Goal: Information Seeking & Learning: Find contact information

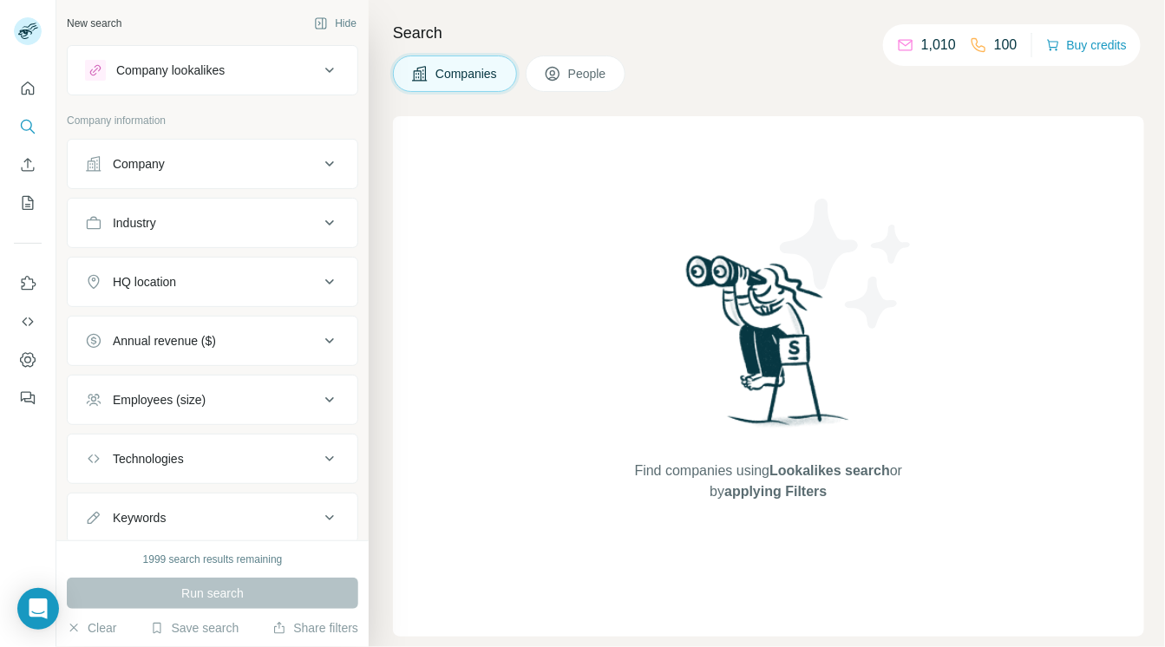
click at [153, 165] on div "Company" at bounding box center [139, 163] width 52 height 17
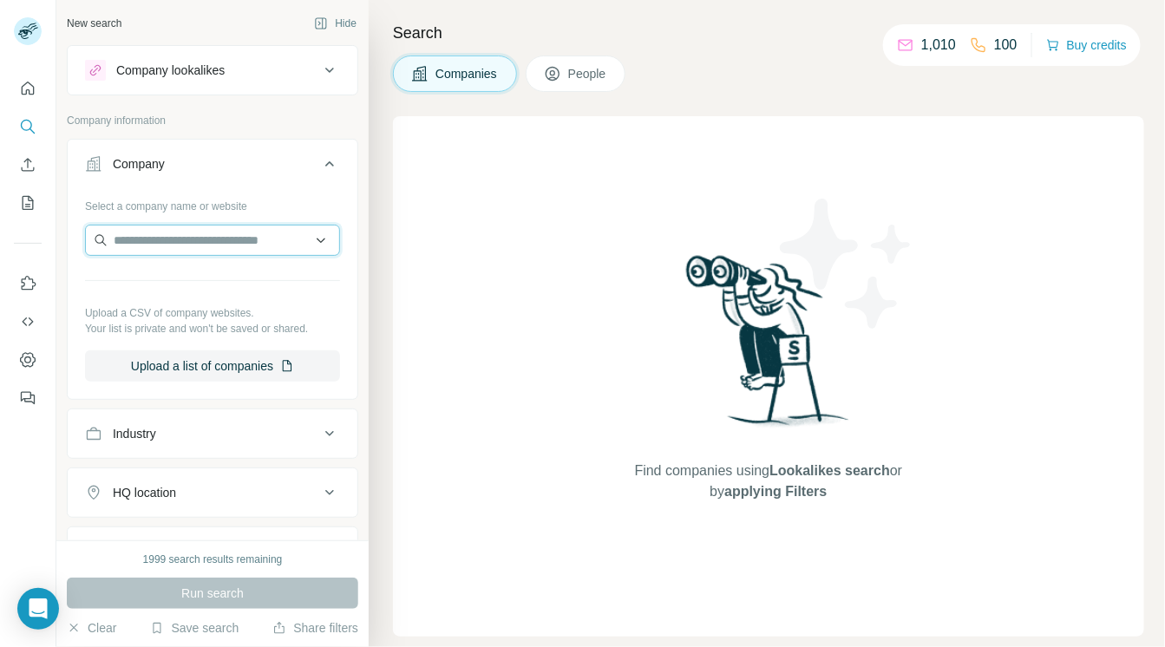
click at [157, 240] on input "text" at bounding box center [212, 240] width 255 height 31
type input "**********"
drag, startPoint x: 225, startPoint y: 237, endPoint x: 101, endPoint y: 251, distance: 124.9
click at [101, 251] on input "**********" at bounding box center [212, 240] width 255 height 31
paste input "**********"
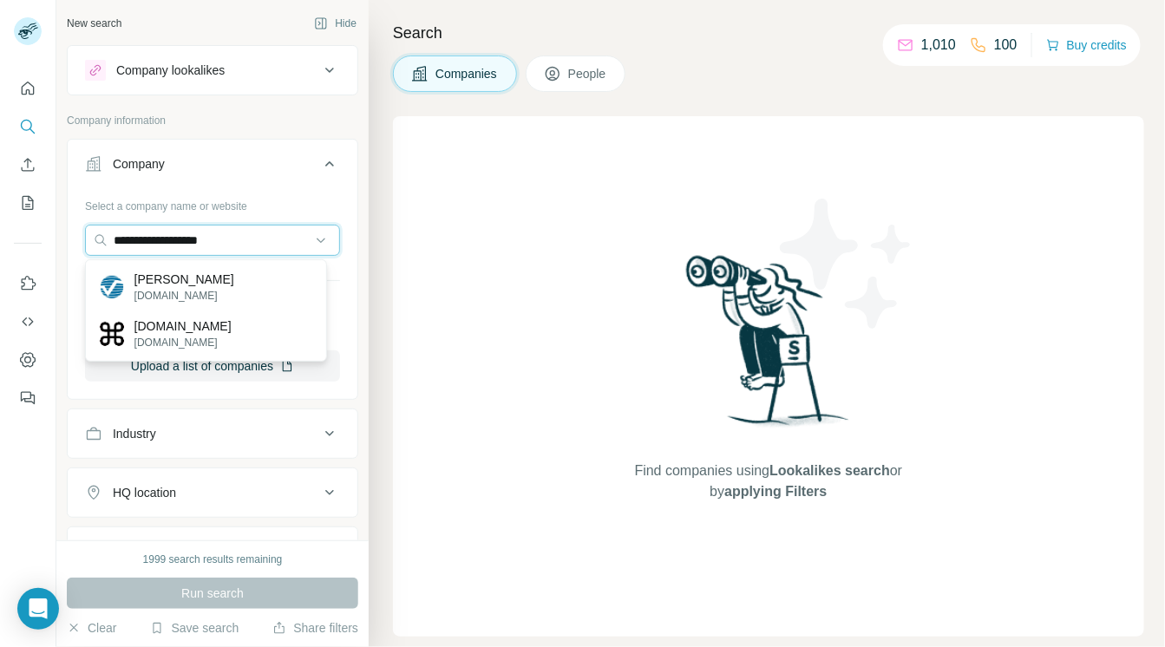
type input "**********"
click at [260, 275] on div "Wood Mackenzie woodmac.com" at bounding box center [205, 287] width 233 height 47
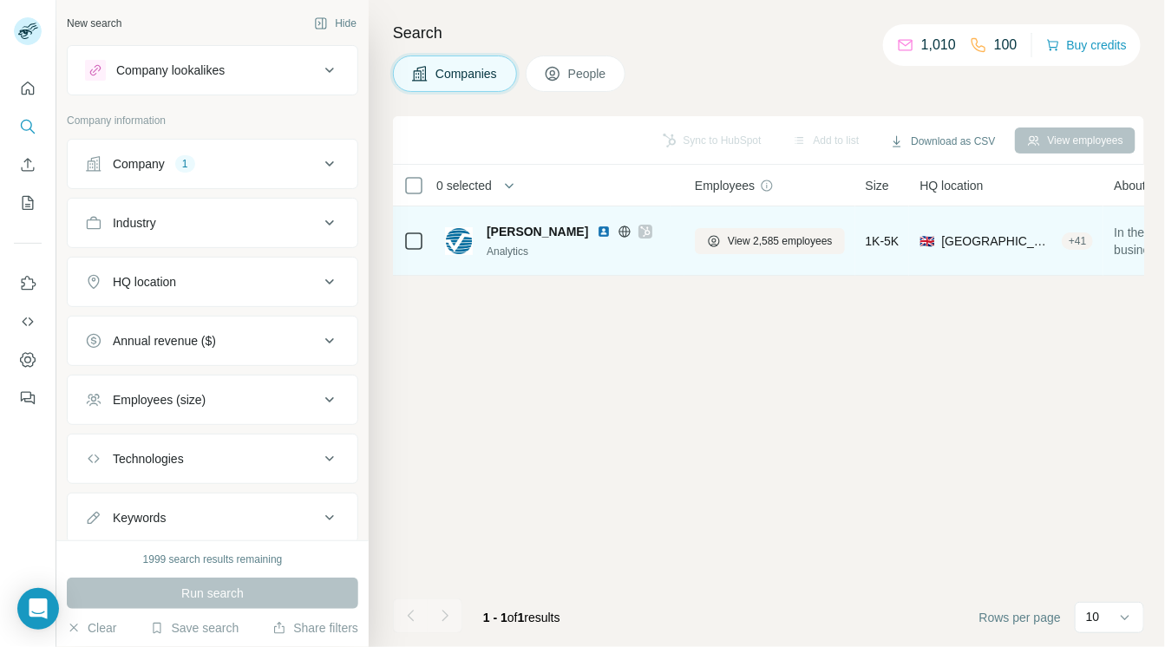
click at [597, 229] on img at bounding box center [604, 232] width 14 height 14
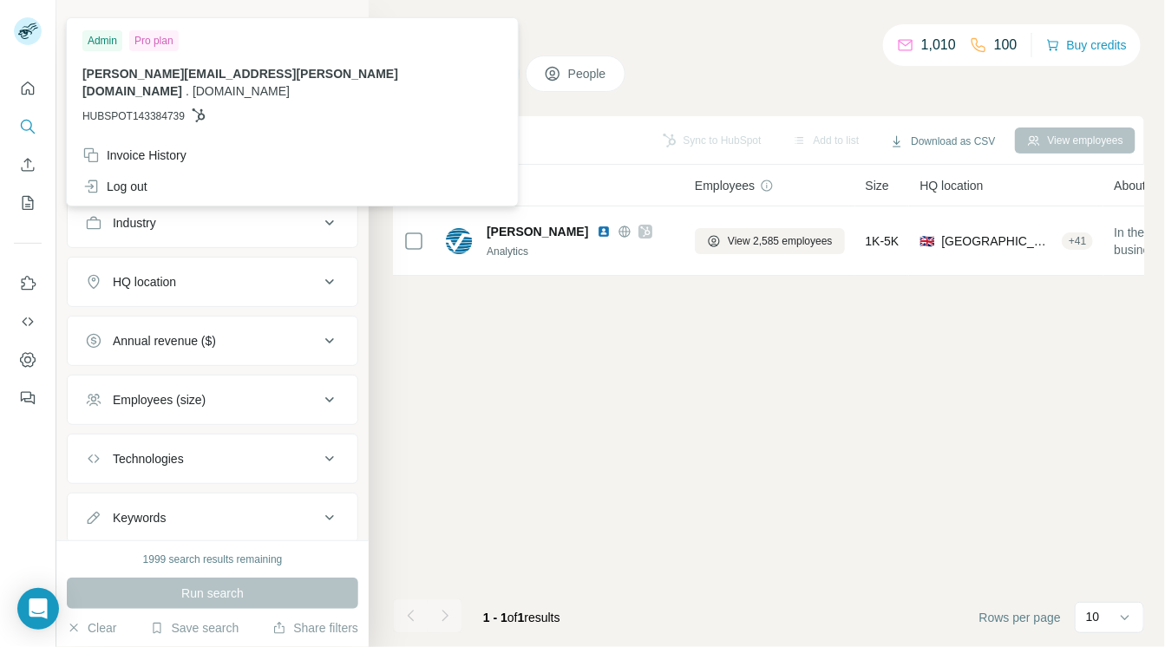
click at [28, 32] on icon at bounding box center [25, 35] width 14 height 10
click at [23, 124] on icon "Search" at bounding box center [27, 126] width 17 height 17
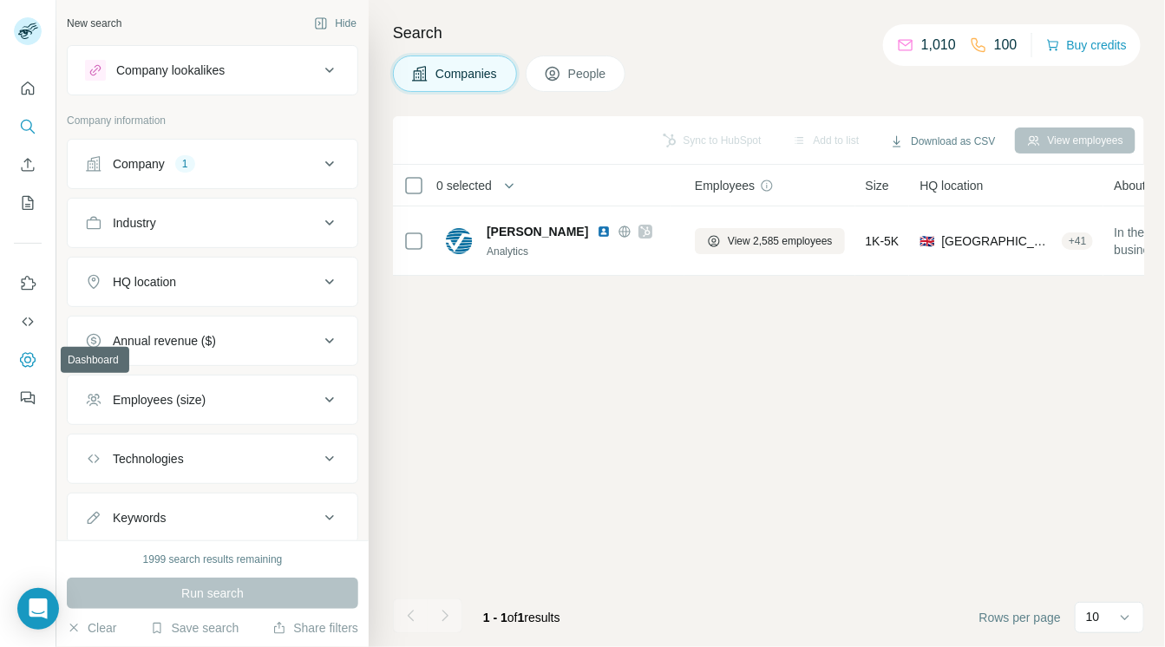
click at [28, 352] on icon "Dashboard" at bounding box center [27, 359] width 17 height 17
click at [574, 71] on span "People" at bounding box center [588, 73] width 40 height 17
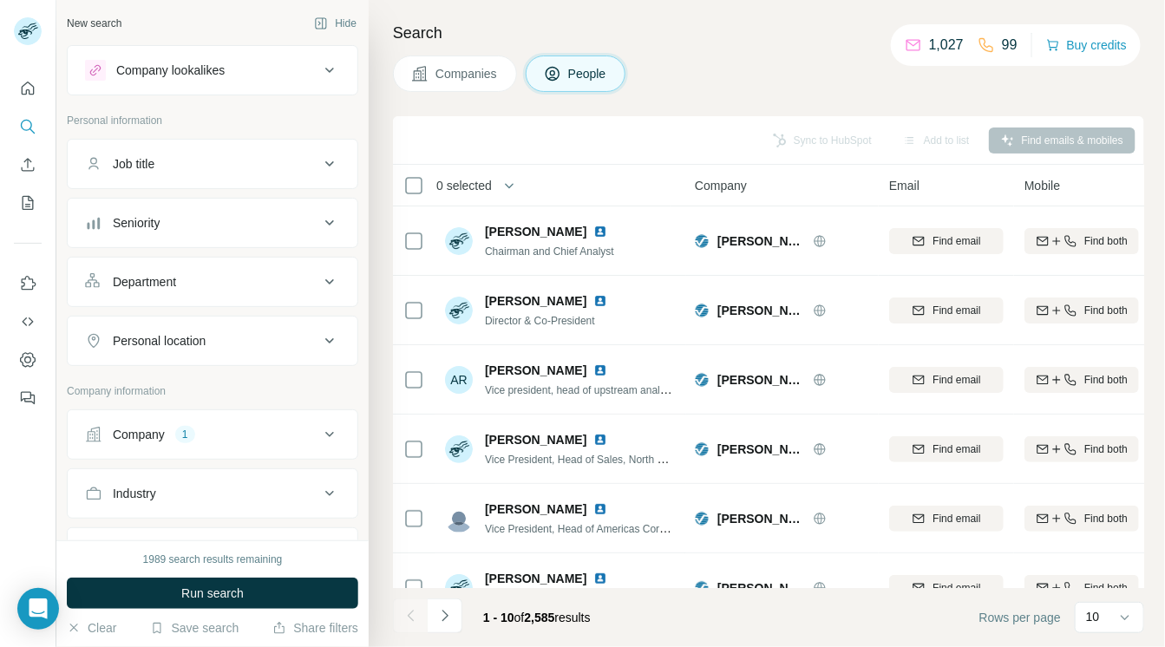
click at [320, 342] on icon at bounding box center [329, 341] width 21 height 21
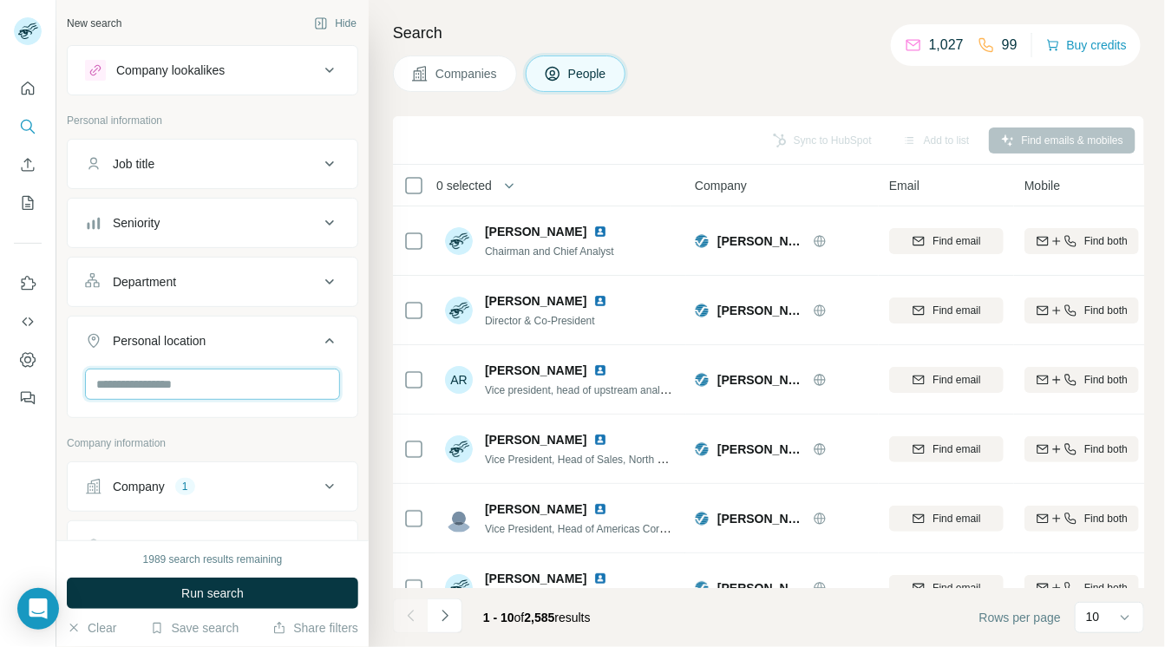
click at [233, 385] on input "text" at bounding box center [212, 384] width 255 height 31
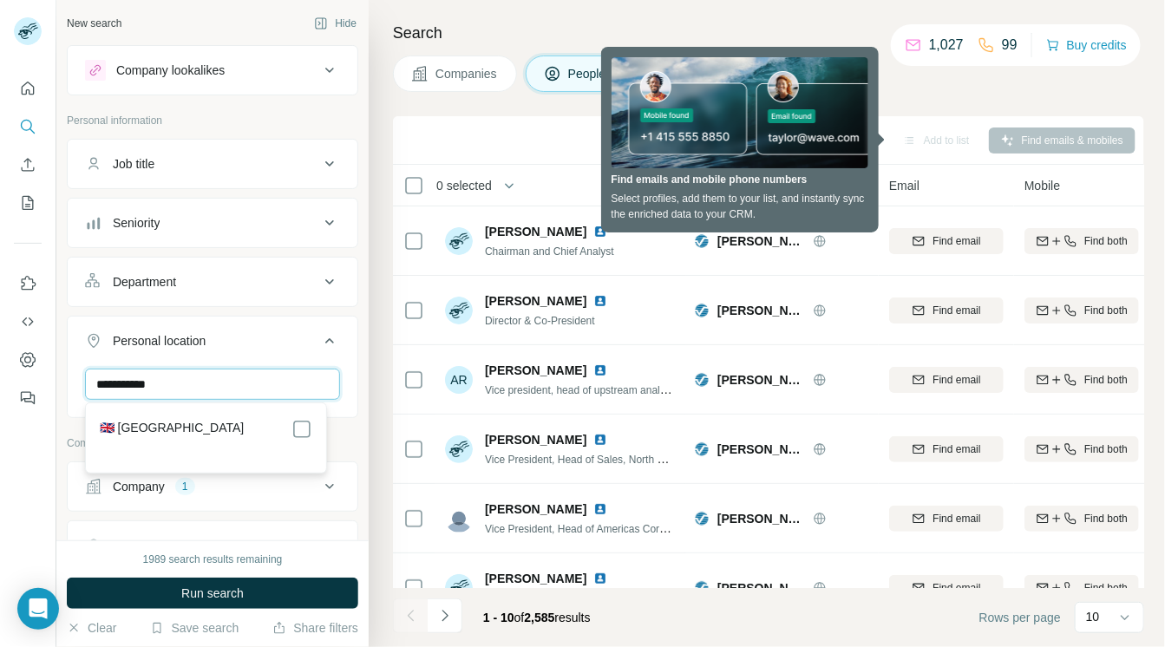
type input "**********"
click at [196, 431] on label "🇬🇧 United Kingdom" at bounding box center [172, 429] width 145 height 21
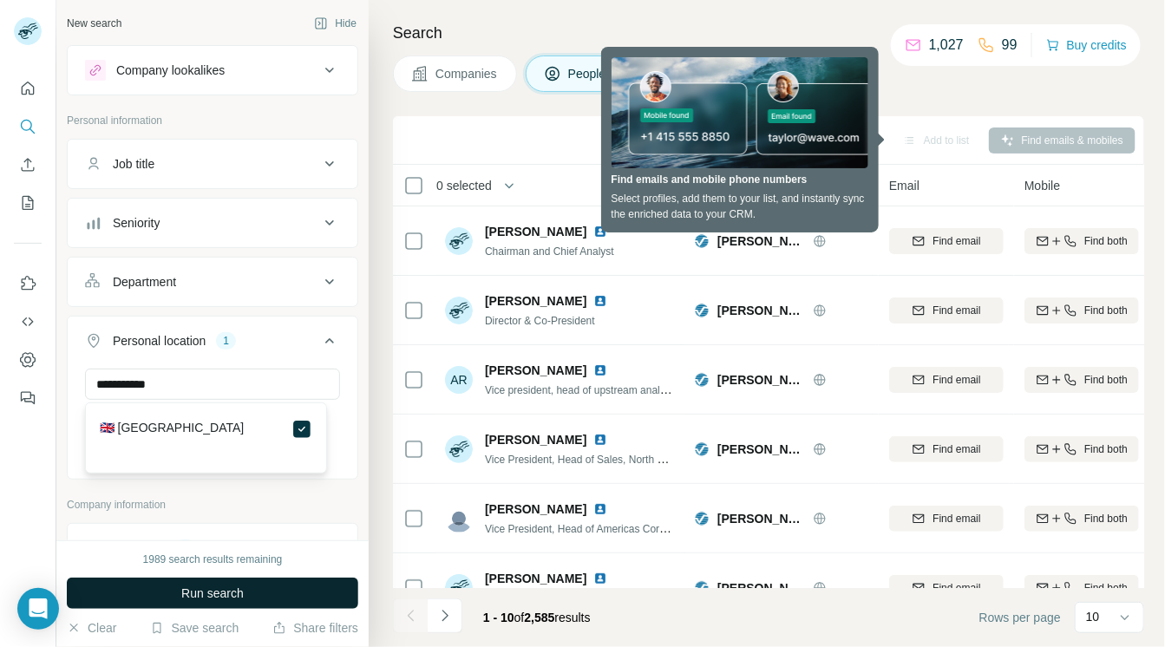
click at [217, 594] on span "Run search" at bounding box center [212, 593] width 62 height 17
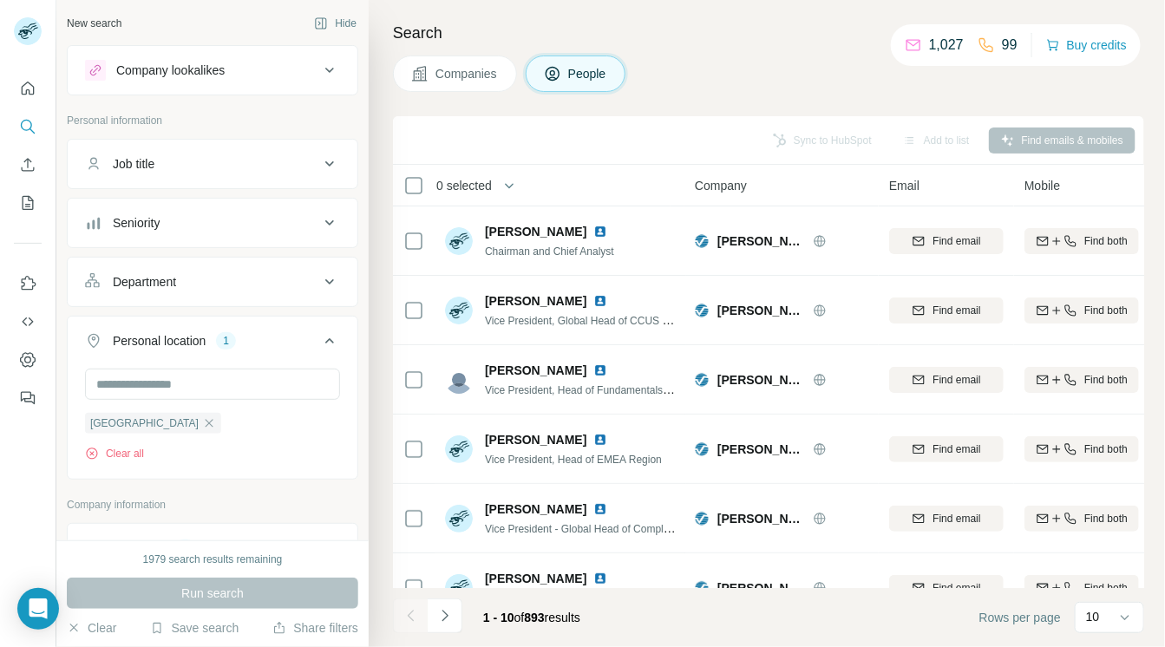
click at [213, 270] on button "Department" at bounding box center [213, 282] width 290 height 42
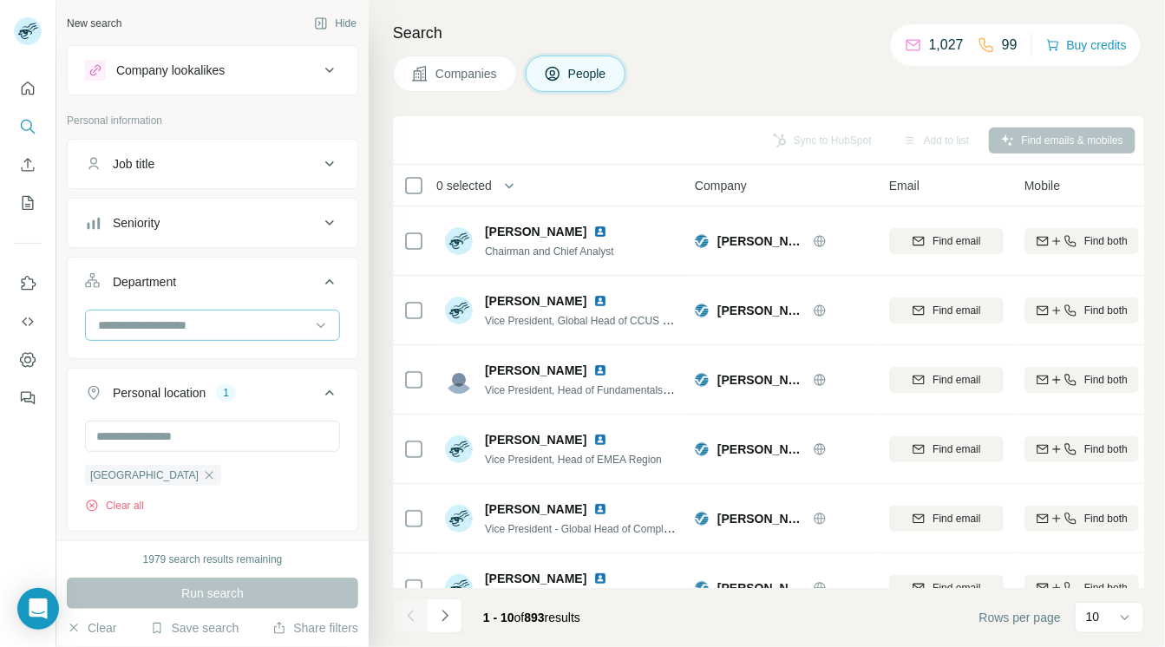
click at [200, 318] on input at bounding box center [203, 325] width 214 height 19
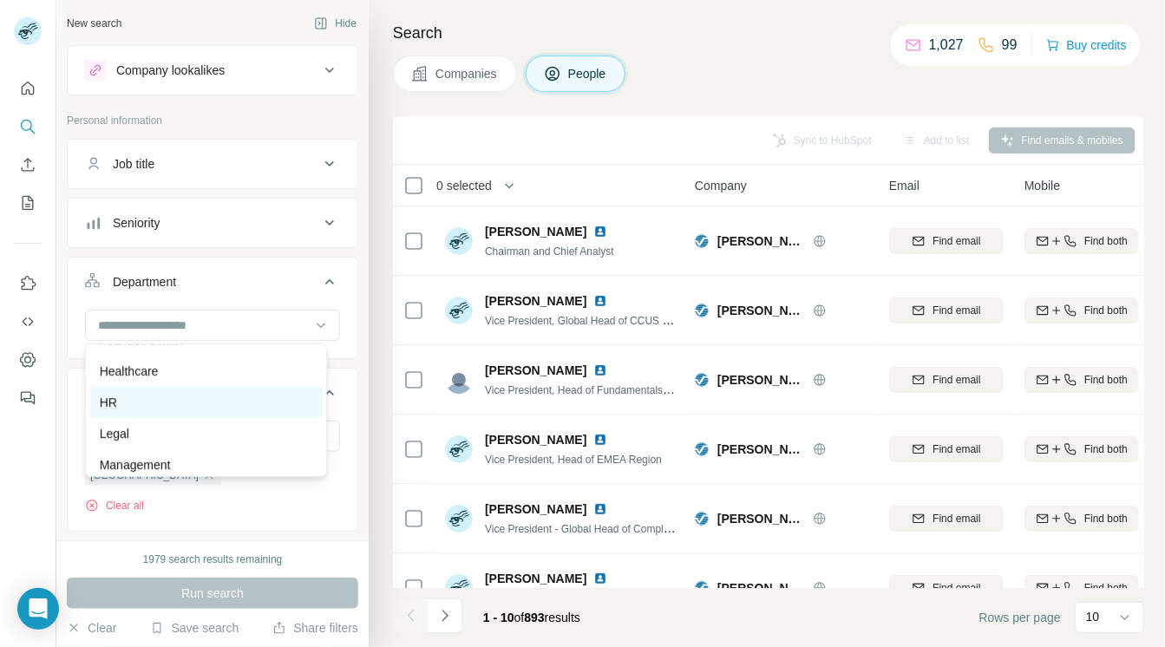
click at [236, 402] on div "HR" at bounding box center [206, 402] width 213 height 17
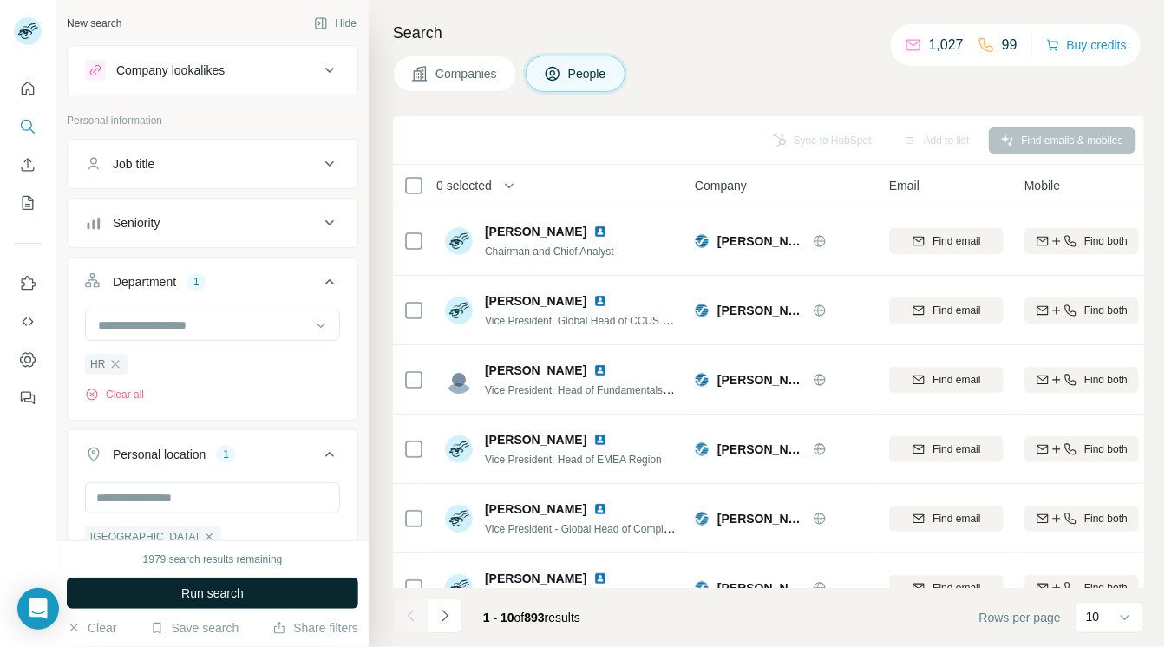
click at [239, 595] on span "Run search" at bounding box center [212, 593] width 62 height 17
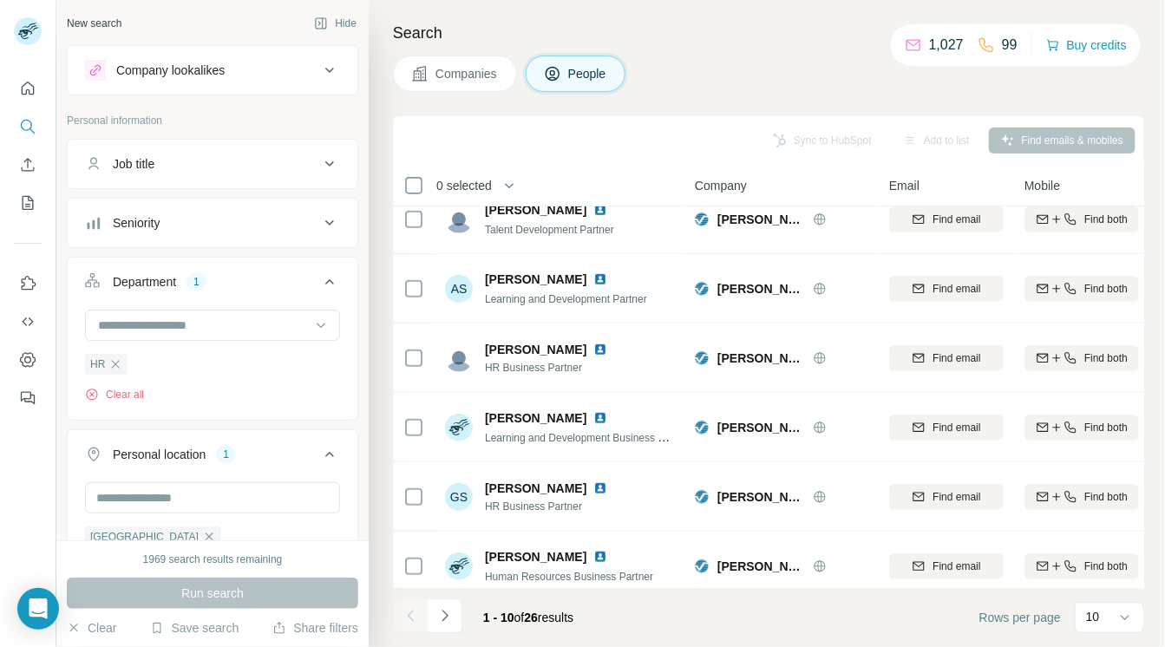
scroll to position [319, 0]
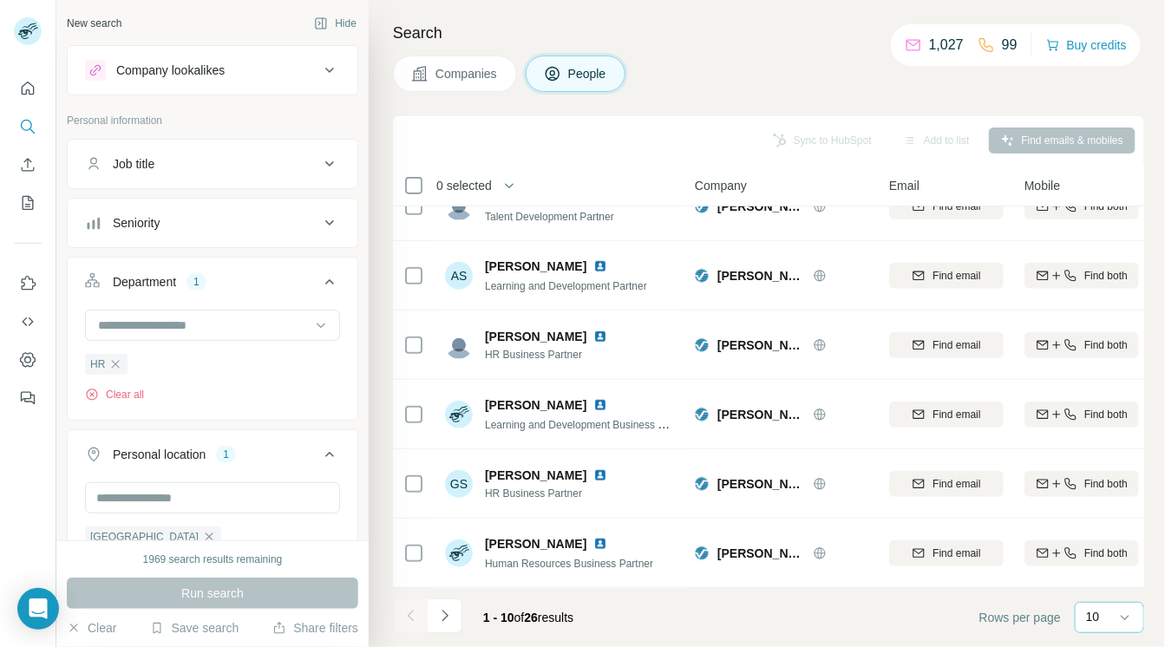
click at [1105, 611] on div "10" at bounding box center [1107, 616] width 43 height 17
click at [1096, 542] on p "20" at bounding box center [1098, 547] width 14 height 17
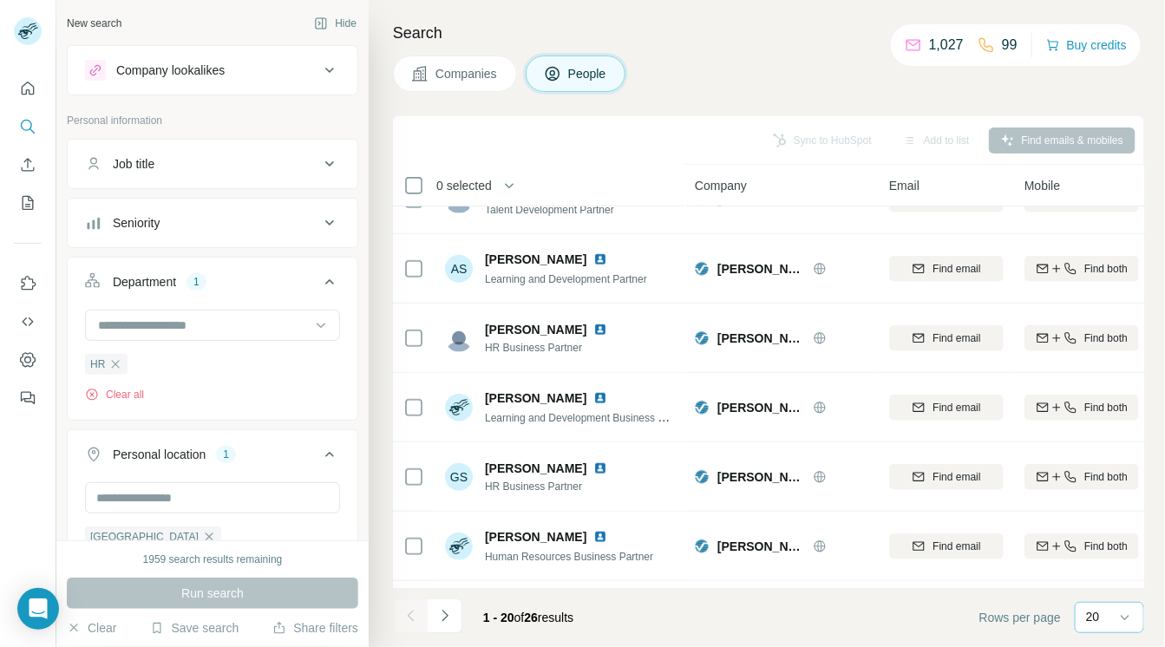
click at [1111, 616] on div "20" at bounding box center [1107, 616] width 43 height 17
click at [1096, 507] on div "40" at bounding box center [1110, 516] width 61 height 31
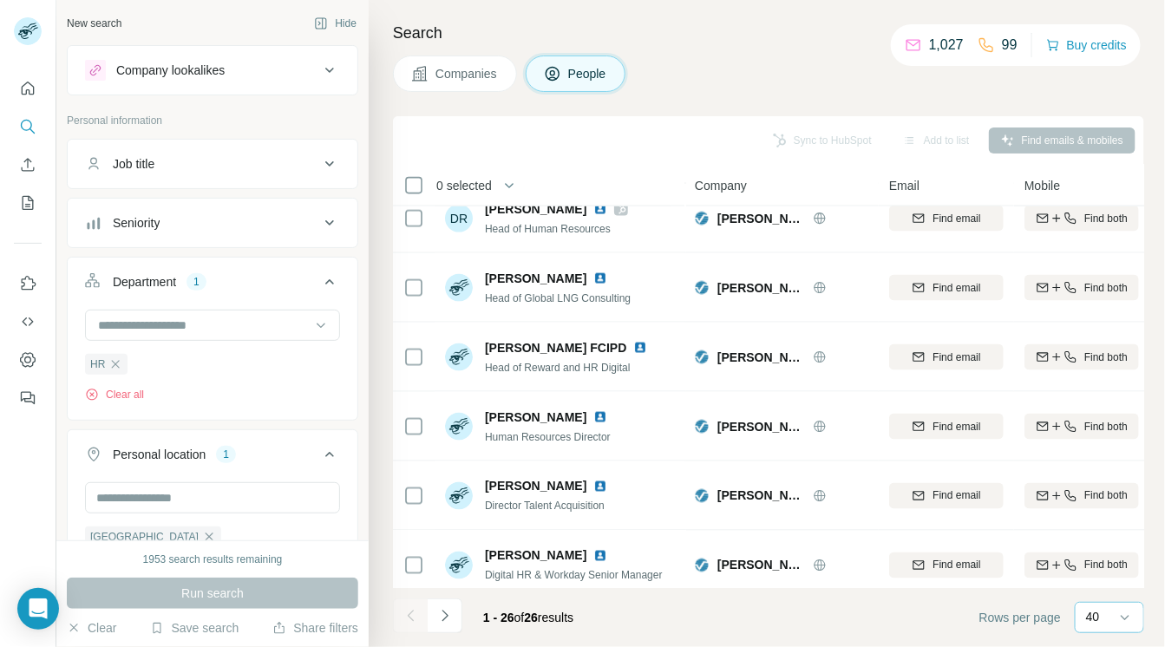
scroll to position [790, 0]
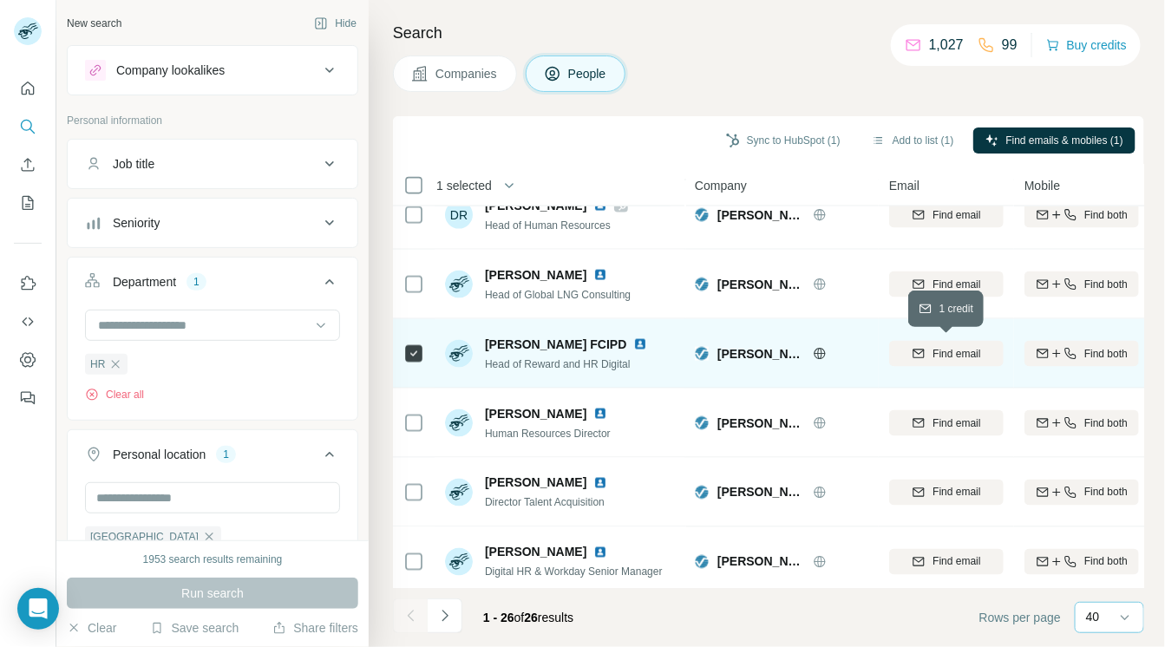
click at [938, 351] on span "Find email" at bounding box center [957, 354] width 48 height 16
click at [801, 137] on button "Sync to HubSpot (1)" at bounding box center [783, 141] width 139 height 26
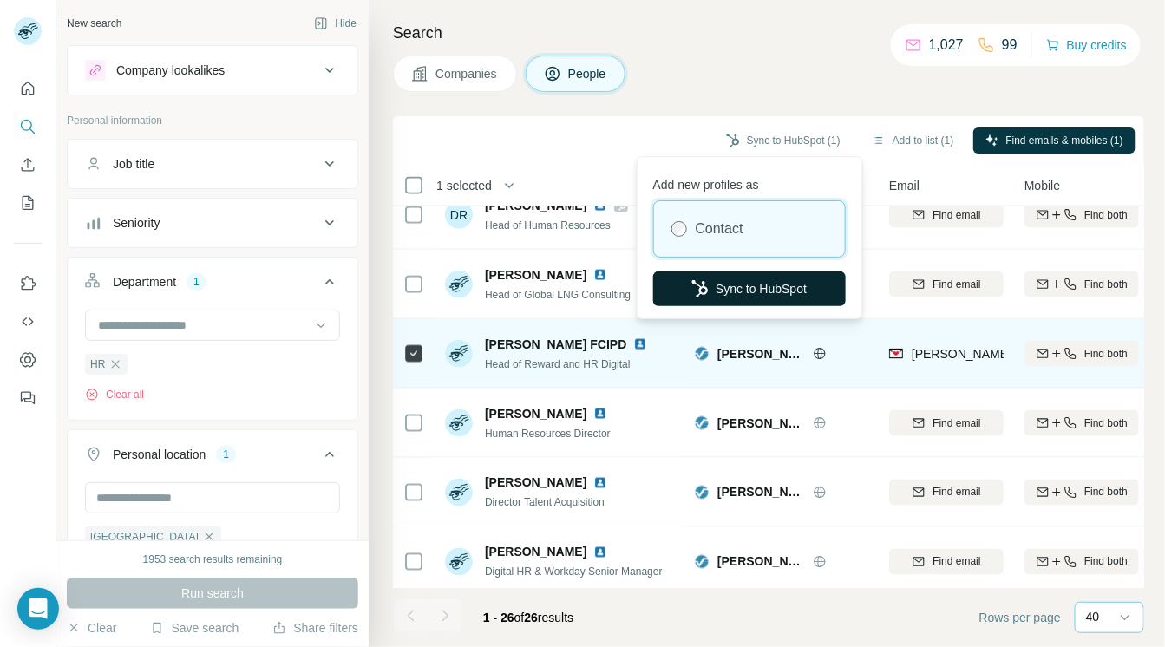
click at [776, 288] on button "Sync to HubSpot" at bounding box center [749, 289] width 193 height 35
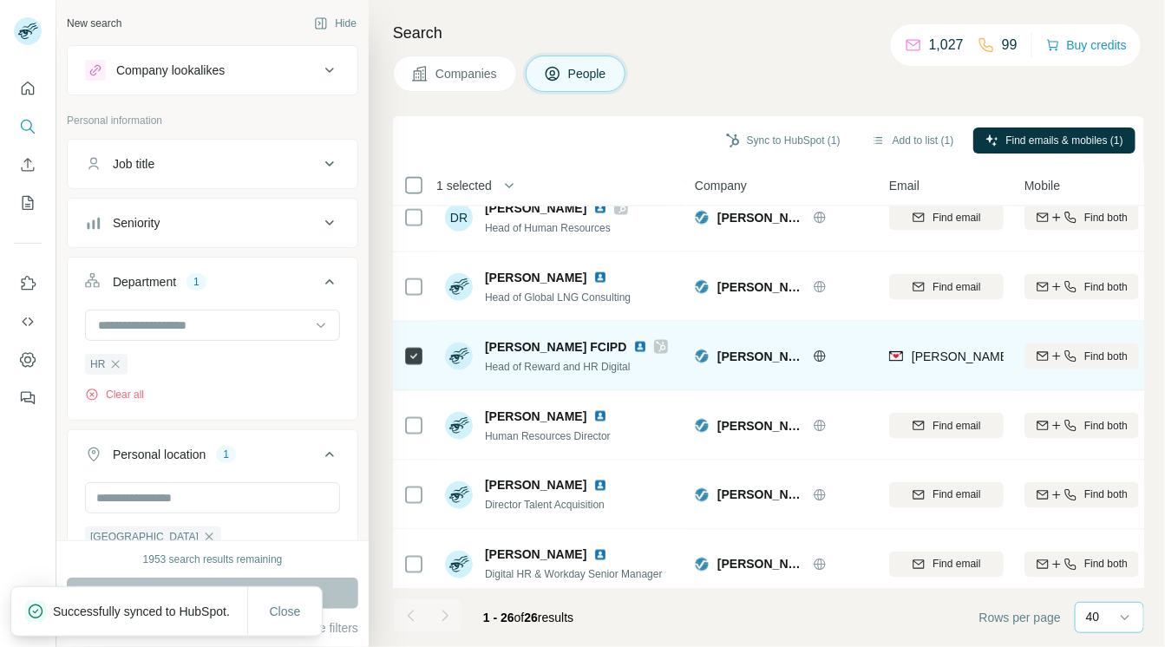
scroll to position [777, 0]
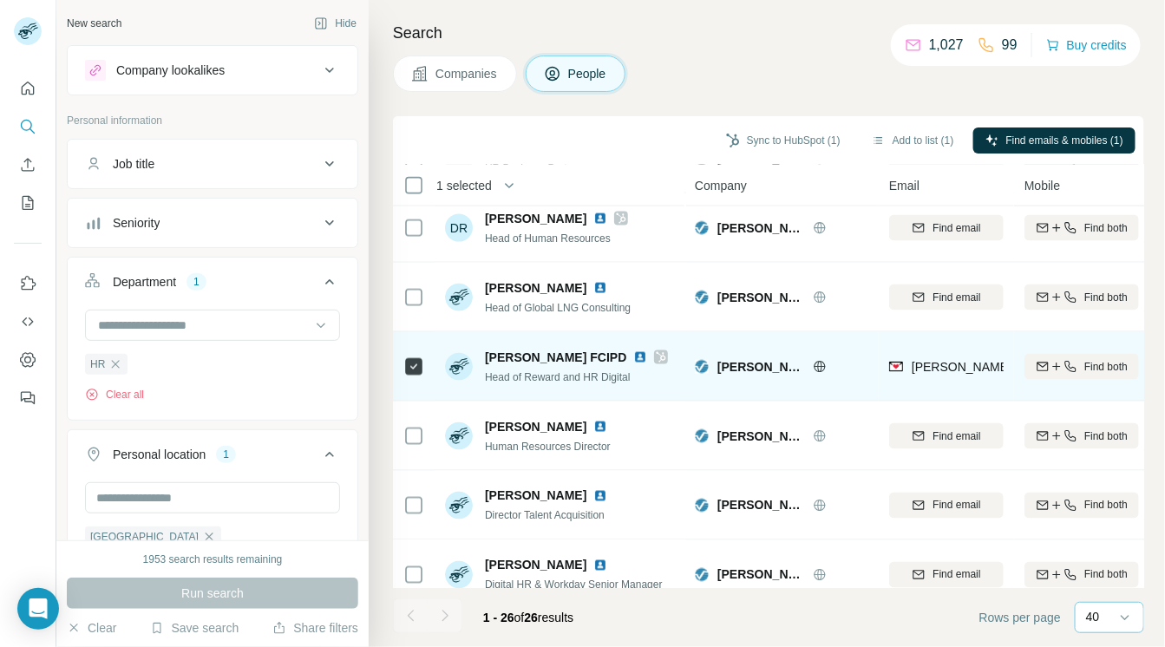
click at [657, 355] on icon at bounding box center [662, 357] width 10 height 10
click at [633, 355] on img at bounding box center [640, 358] width 14 height 14
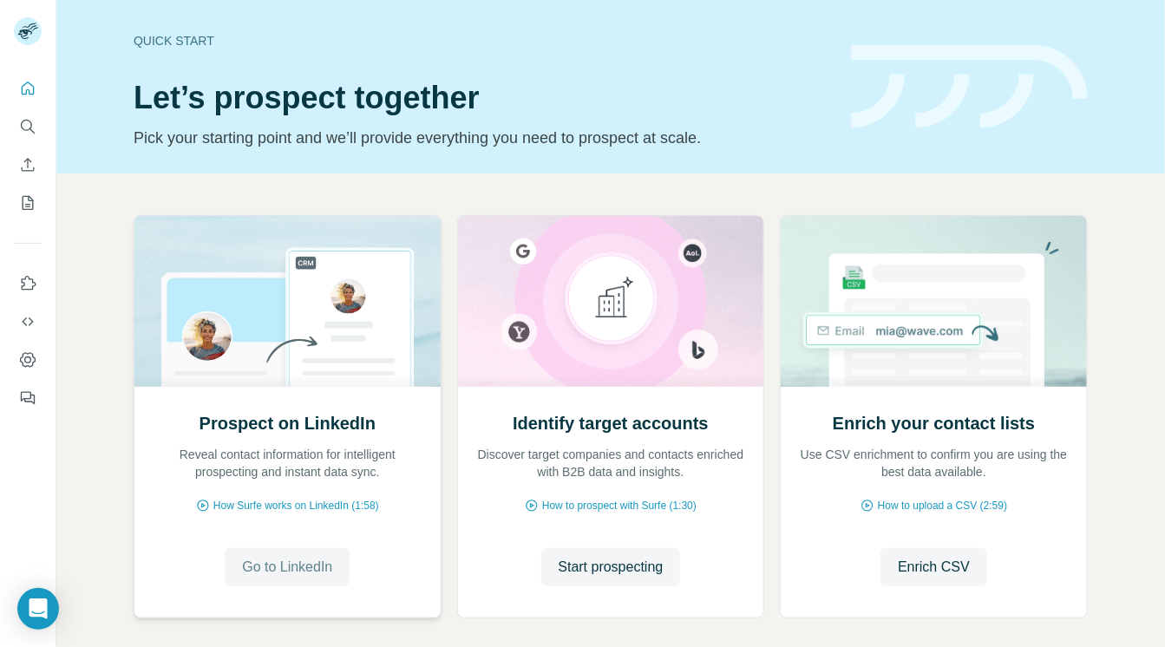
click at [299, 561] on span "Go to LinkedIn" at bounding box center [287, 567] width 90 height 21
